Goal: Navigation & Orientation: Find specific page/section

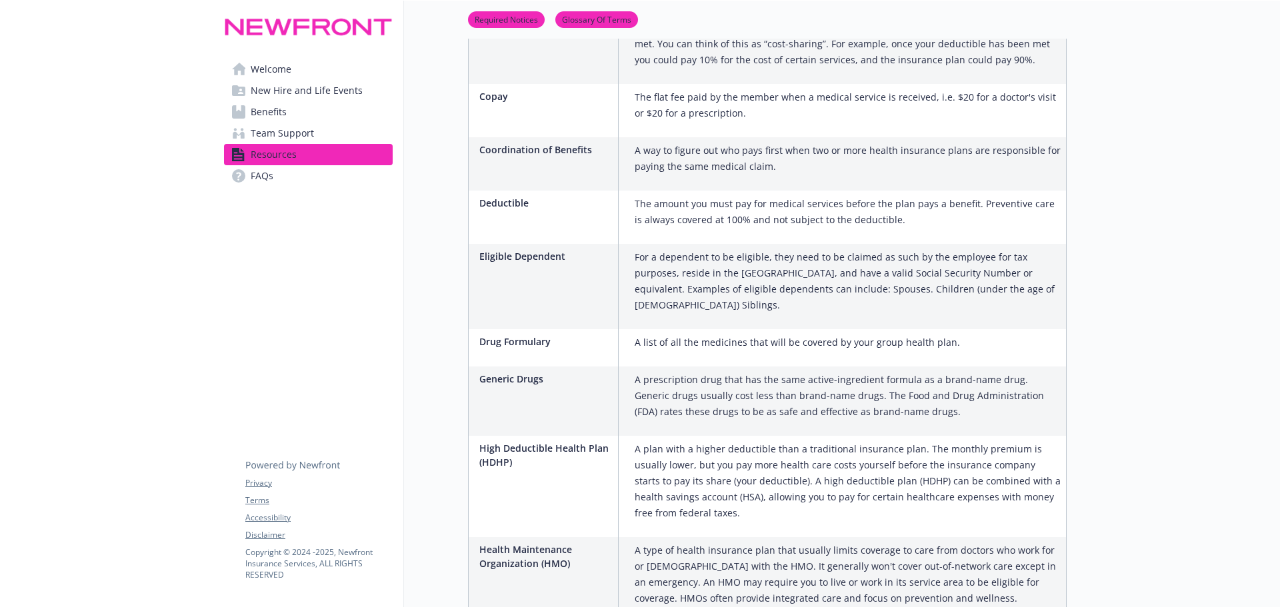
scroll to position [1111, 0]
